Goal: Task Accomplishment & Management: Use online tool/utility

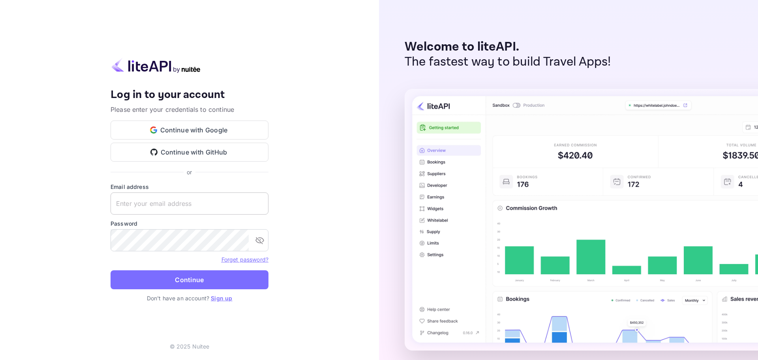
click at [166, 204] on input "text" at bounding box center [190, 203] width 158 height 22
paste input "[EMAIL_ADDRESS][DOMAIN_NAME]"
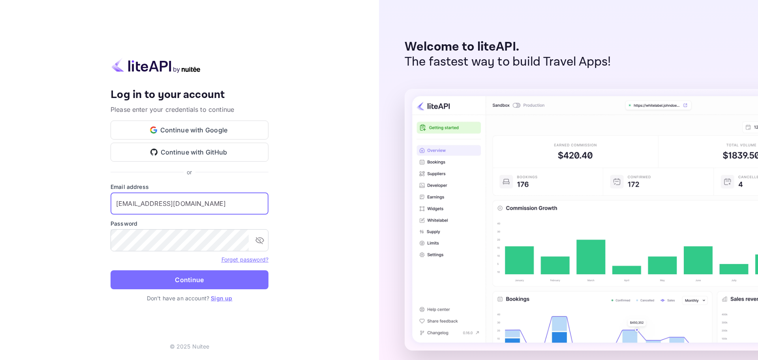
type input "[EMAIL_ADDRESS][DOMAIN_NAME]"
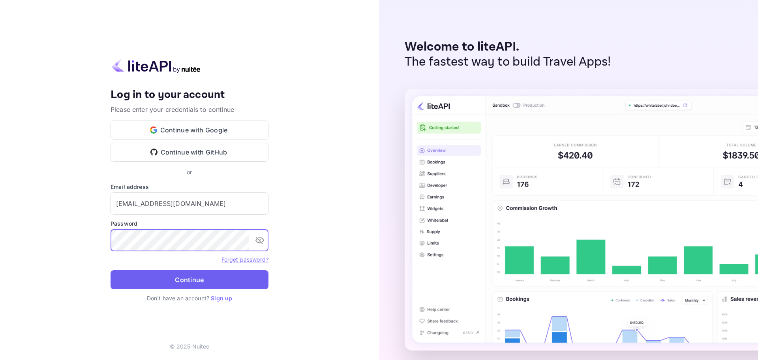
click at [203, 281] on button "Continue" at bounding box center [190, 279] width 158 height 19
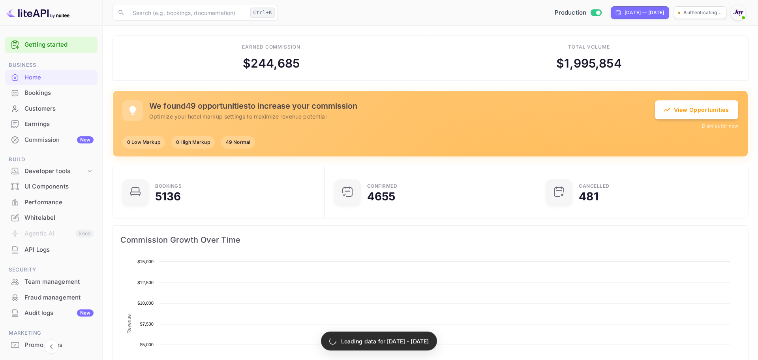
click at [625, 10] on div "[DATE] — [DATE]" at bounding box center [644, 12] width 39 height 7
select select "7"
select select "2025"
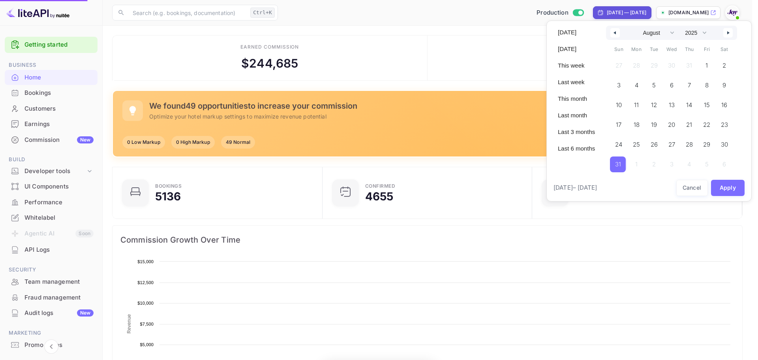
click at [615, 33] on icon "button" at bounding box center [614, 32] width 4 height 3
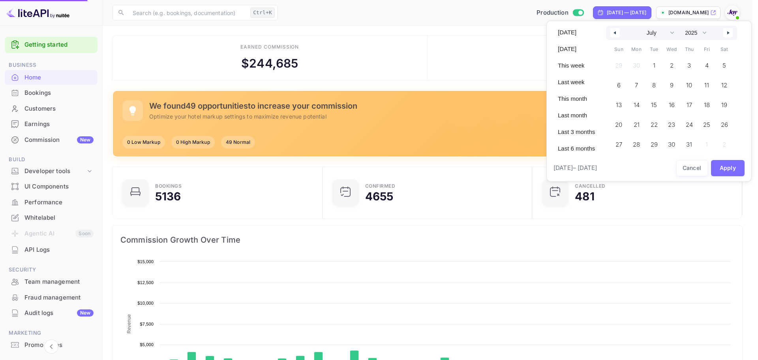
scroll to position [122, 199]
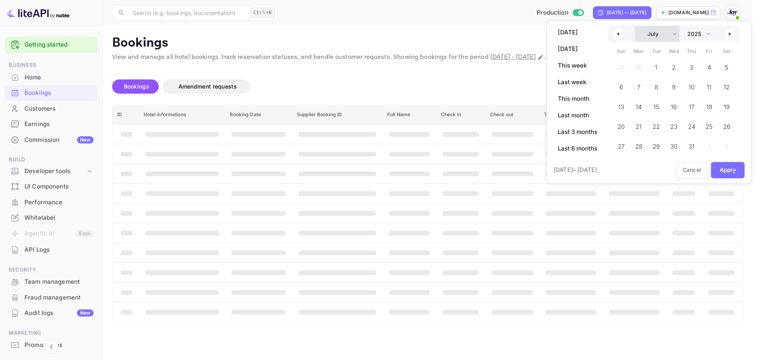
click at [673, 32] on select "January February March April May June July August September October November De…" at bounding box center [657, 34] width 45 height 16
select select "0"
click at [635, 26] on select "January February March April May June July August September October November De…" at bounding box center [657, 34] width 45 height 16
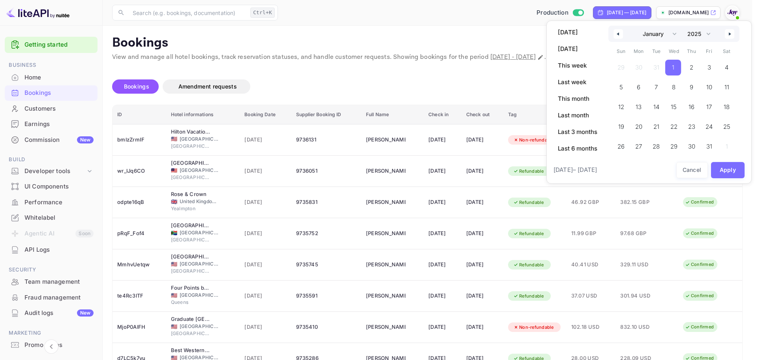
click at [675, 70] on span "1" at bounding box center [673, 68] width 16 height 16
click at [710, 34] on select "2030 2029 2028 2027 2026 2025 2024 2023 2022 2021 2020 2019 2018 2017 2016 2015…" at bounding box center [698, 34] width 30 height 16
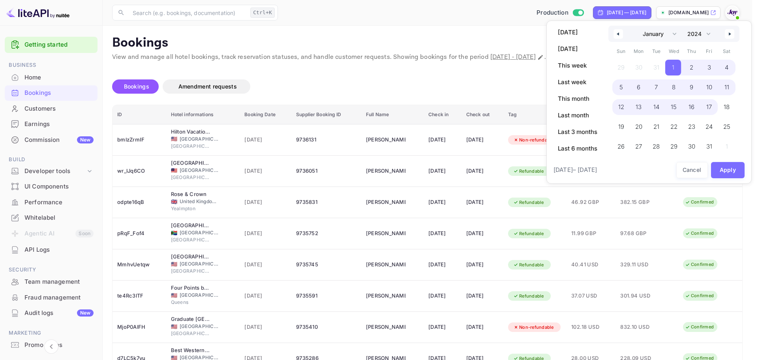
click at [684, 26] on select "2030 2029 2028 2027 2026 2025 2024 2023 2022 2021 2020 2019 2018 2017 2016 2015…" at bounding box center [698, 34] width 30 height 16
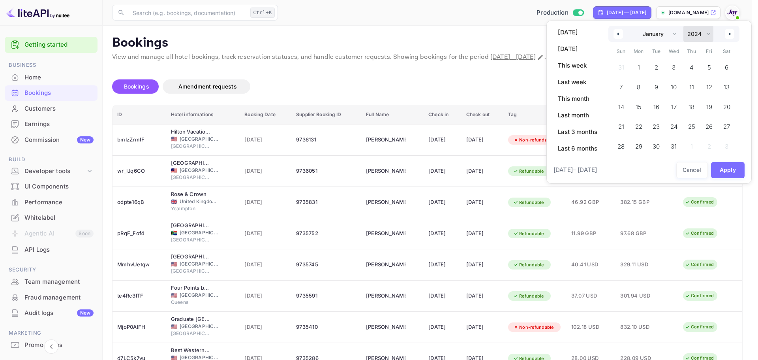
click at [710, 34] on select "2030 2029 2028 2027 2026 2025 2024 2023 2022 2021 2020 2019 2018 2017 2016 2015…" at bounding box center [698, 34] width 30 height 16
select select "2025"
click at [684, 26] on select "2030 2029 2028 2027 2026 2025 2024 2023 2022 2021 2020 2019 2018 2017 2016 2015…" at bounding box center [698, 34] width 30 height 16
click at [674, 36] on select "January February March April May June July August September October November De…" at bounding box center [657, 34] width 45 height 16
click at [635, 26] on select "January February March April May June July August September October November De…" at bounding box center [657, 34] width 45 height 16
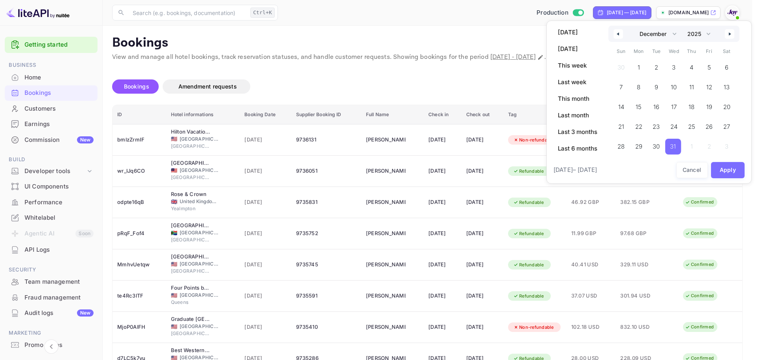
click at [673, 146] on span "31" at bounding box center [673, 146] width 6 height 14
select select "0"
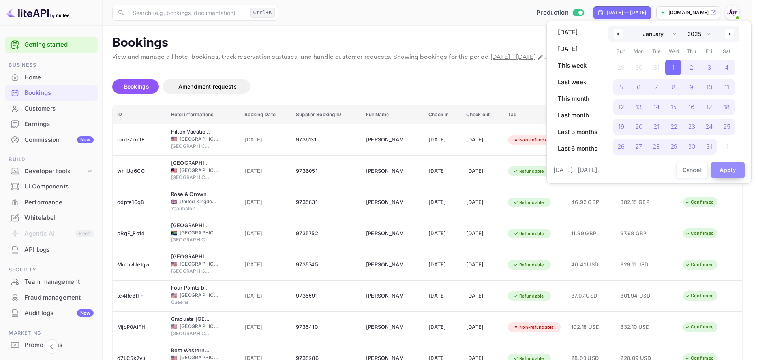
click at [722, 167] on button "Apply" at bounding box center [728, 170] width 34 height 16
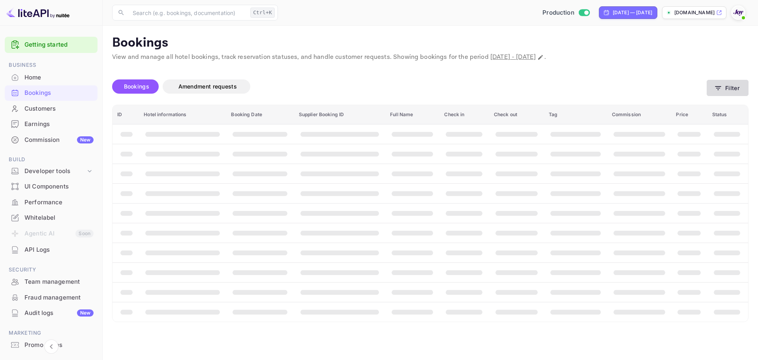
click at [727, 88] on button "Filter" at bounding box center [728, 88] width 42 height 16
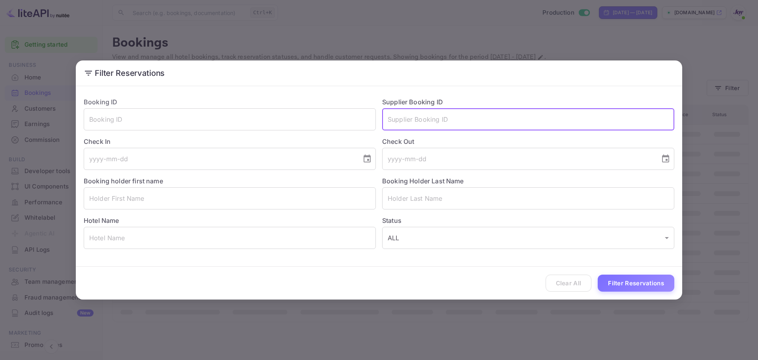
click at [405, 120] on input "text" at bounding box center [528, 119] width 292 height 22
paste input "9487624"
type input "9487624"
click at [598, 274] on button "Filter Reservations" at bounding box center [636, 282] width 77 height 17
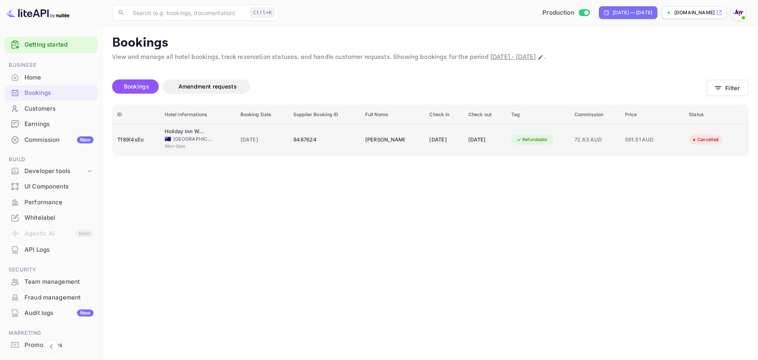
click at [360, 150] on td "[PERSON_NAME]" at bounding box center [392, 139] width 64 height 31
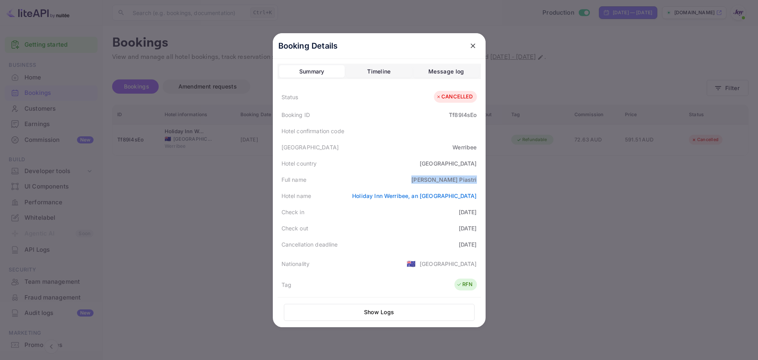
drag, startPoint x: 435, startPoint y: 179, endPoint x: 474, endPoint y: 179, distance: 38.7
click at [474, 179] on div "Full name [PERSON_NAME]" at bounding box center [379, 179] width 203 height 16
copy div "[PERSON_NAME]"
click at [468, 115] on div "Tf89I4sEo" at bounding box center [463, 115] width 28 height 8
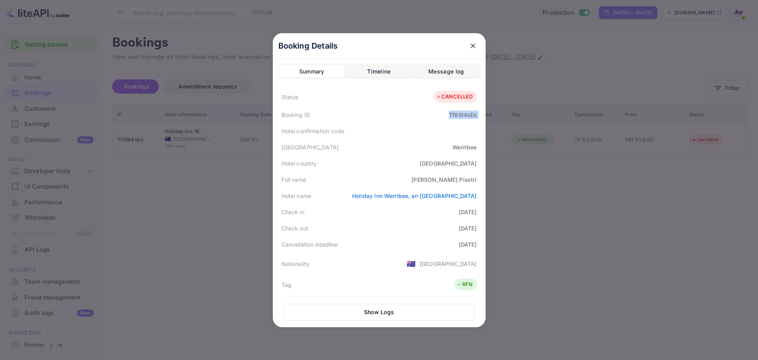
click at [468, 115] on div "Tf89I4sEo" at bounding box center [463, 115] width 28 height 8
copy div "Tf89I4sEo"
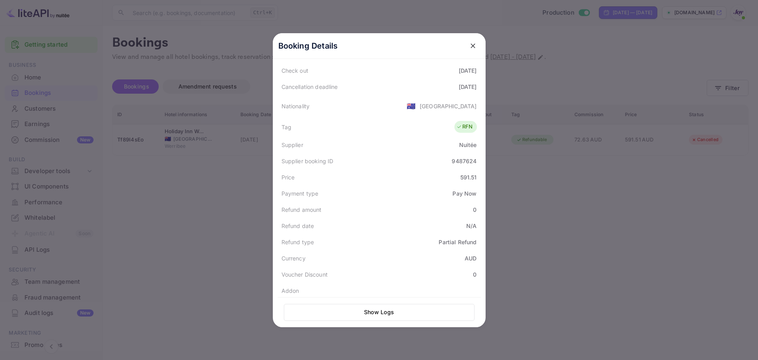
scroll to position [158, 0]
click at [453, 159] on div "9487624" at bounding box center [464, 160] width 25 height 8
copy div "9487624"
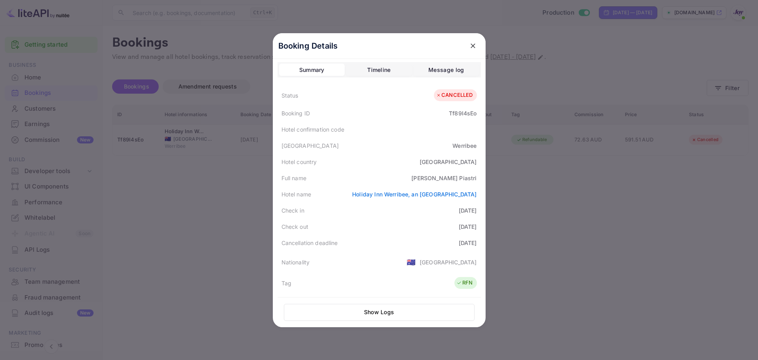
scroll to position [0, 0]
